Goal: Information Seeking & Learning: Learn about a topic

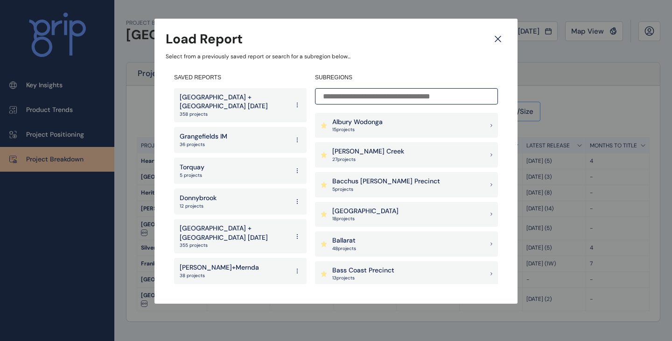
click at [356, 152] on p "[PERSON_NAME] Creek" at bounding box center [368, 151] width 72 height 9
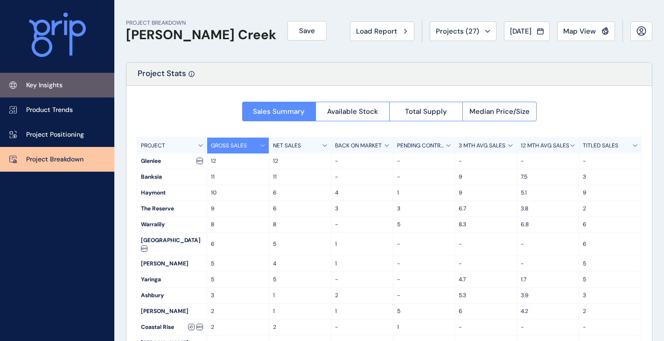
click at [84, 87] on link "Key Insights" at bounding box center [57, 85] width 114 height 25
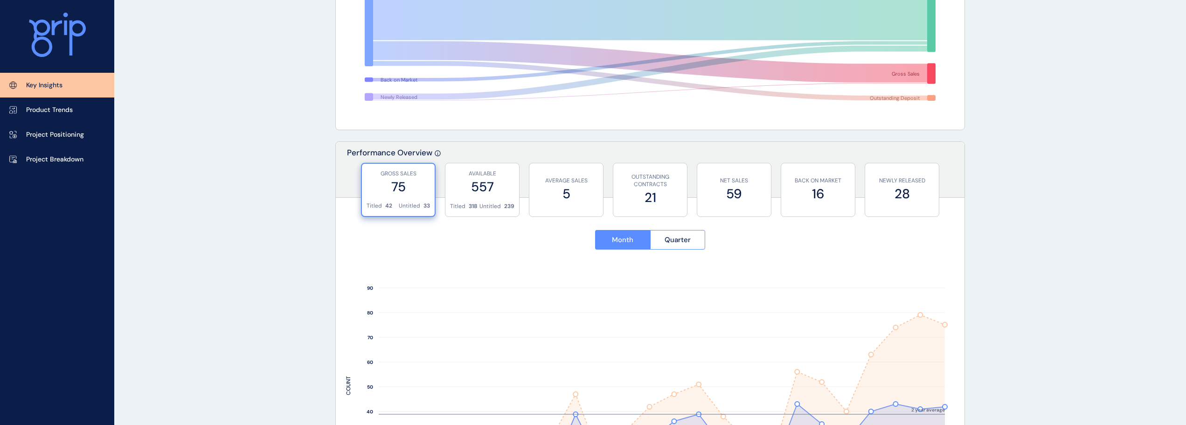
scroll to position [139, 0]
